Goal: Task Accomplishment & Management: Manage account settings

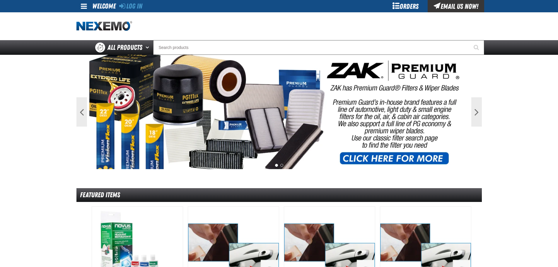
click at [124, 1] on div "Log In" at bounding box center [130, 6] width 23 height 12
click at [127, 7] on link "Log In" at bounding box center [130, 6] width 23 height 8
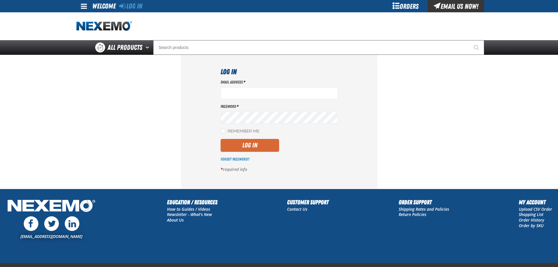
type input "mrhodes02@vtaig.com"
click at [241, 145] on button "Log In" at bounding box center [250, 145] width 59 height 13
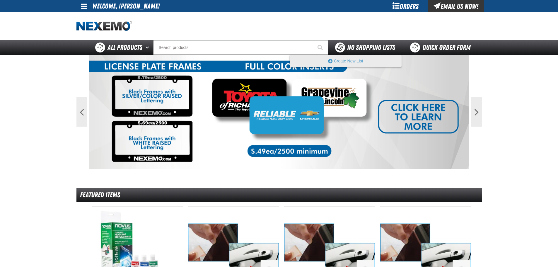
click at [358, 52] on div "No Shopping Lists" at bounding box center [365, 48] width 60 height 10
click at [406, 10] on div "Orders" at bounding box center [406, 6] width 44 height 12
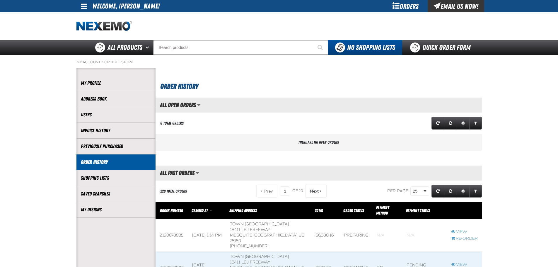
scroll to position [0, 0]
click at [463, 229] on link "View" at bounding box center [464, 232] width 27 height 6
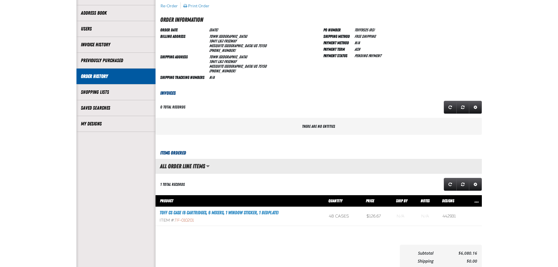
scroll to position [147, 0]
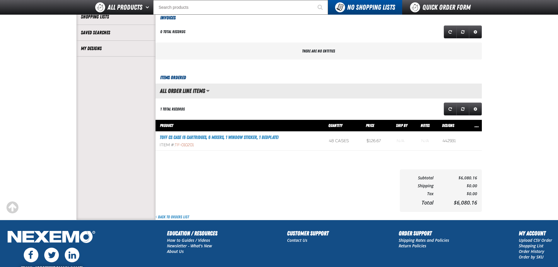
drag, startPoint x: 218, startPoint y: 198, endPoint x: 206, endPoint y: 197, distance: 11.2
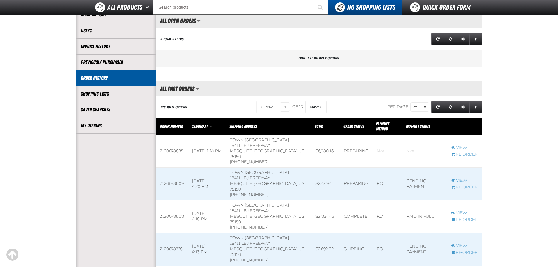
scroll to position [88, 0]
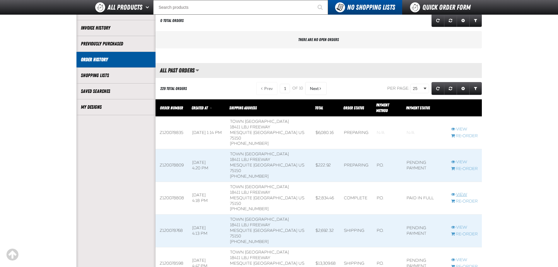
click at [457, 192] on link "View" at bounding box center [464, 195] width 27 height 6
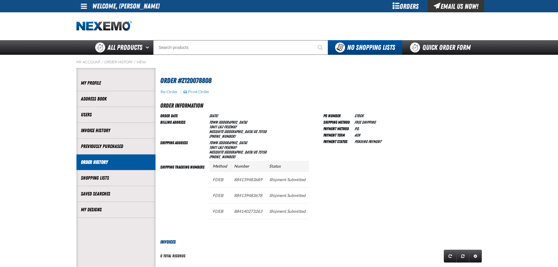
drag, startPoint x: 210, startPoint y: 117, endPoint x: 229, endPoint y: 115, distance: 19.2
click at [229, 115] on td "[DATE]" at bounding box center [259, 115] width 105 height 6
click at [262, 128] on td "Town [GEOGRAPHIC_DATA] [GEOGRAPHIC_DATA] 75150 [PHONE_NUMBER]" at bounding box center [259, 129] width 105 height 21
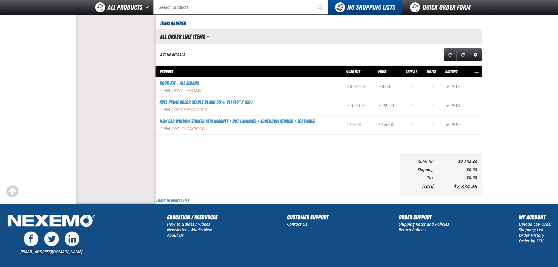
scroll to position [293, 0]
